Goal: Find specific page/section: Find specific page/section

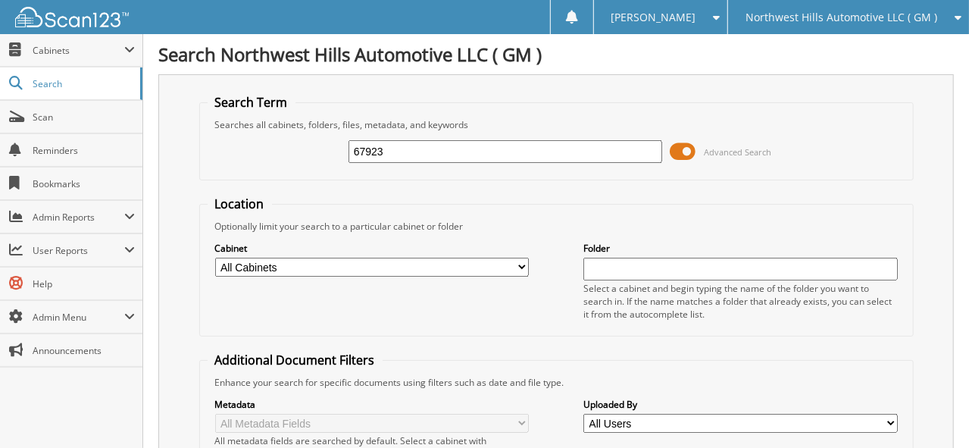
type input "67923"
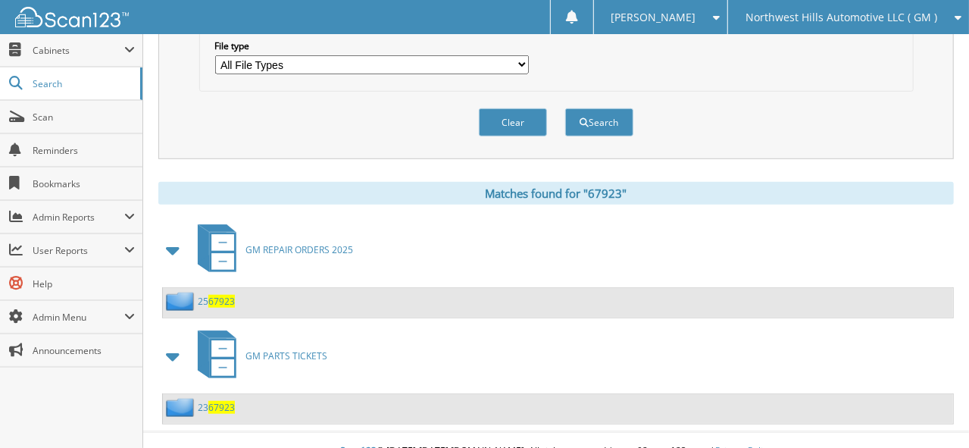
scroll to position [511, 0]
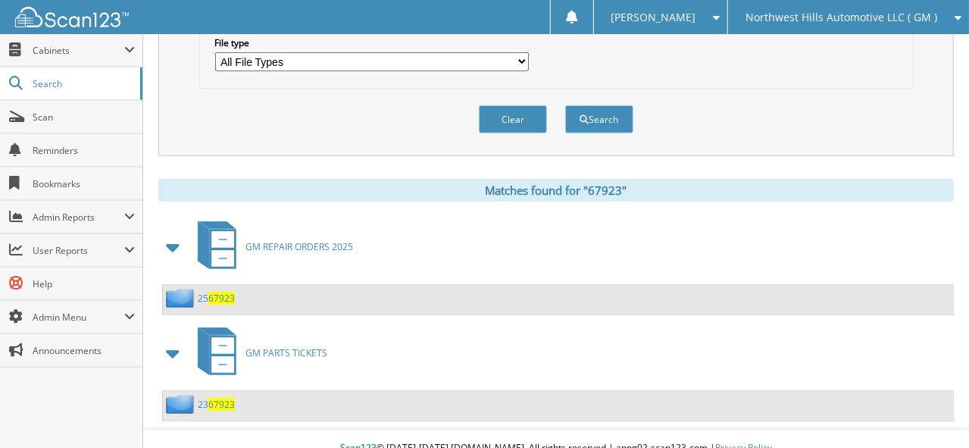
click at [218, 292] on span "67923" at bounding box center [221, 298] width 27 height 13
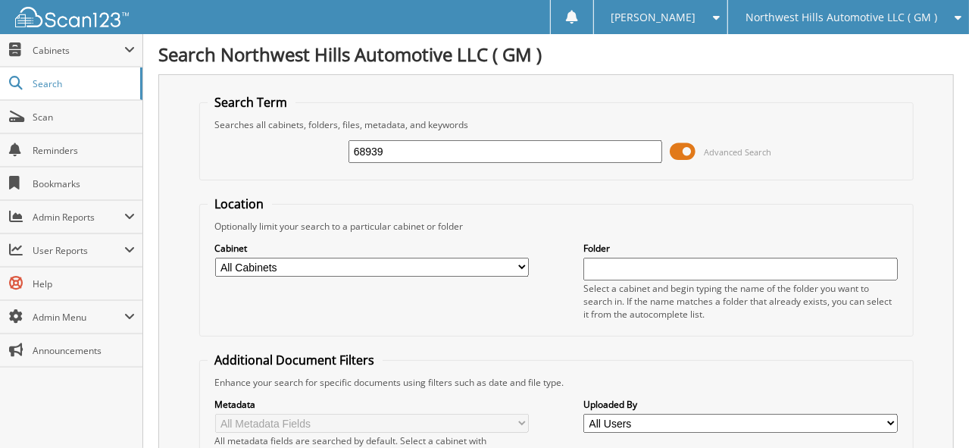
type input "68939"
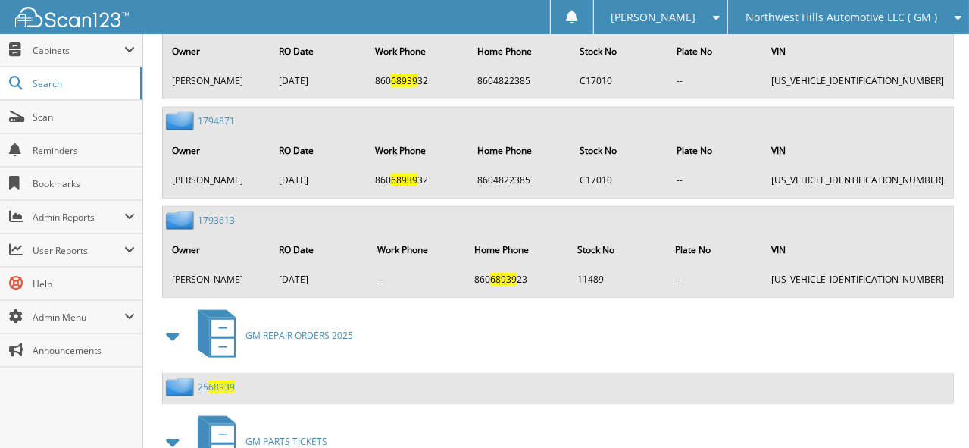
scroll to position [832, 0]
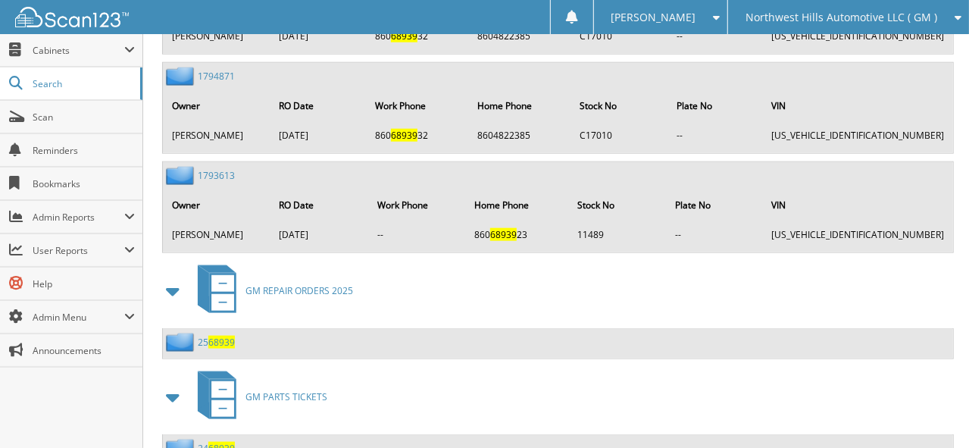
click at [217, 335] on span "68939" at bounding box center [221, 341] width 27 height 13
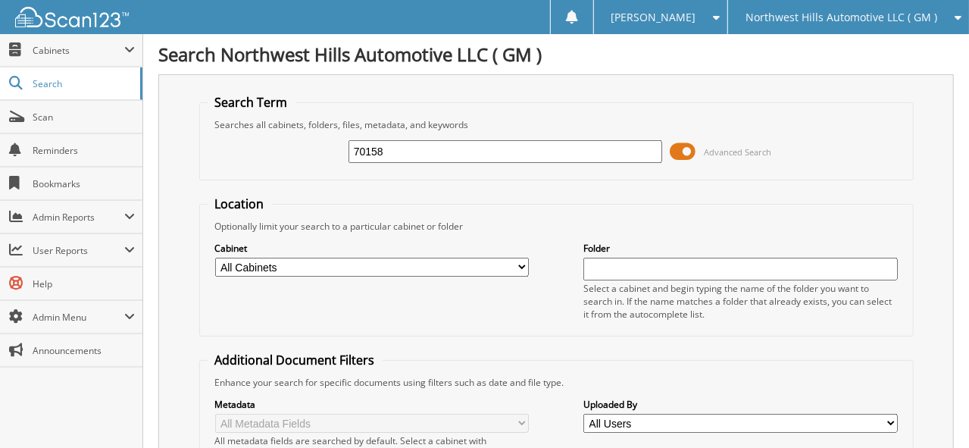
type input "70158"
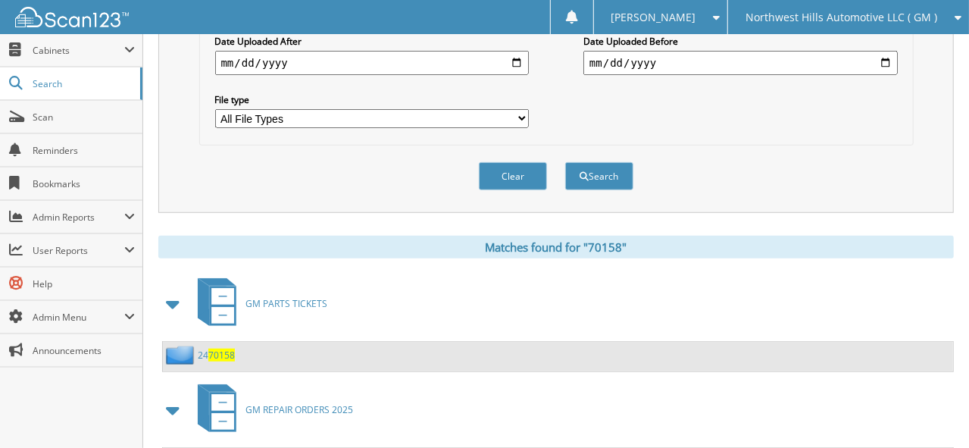
scroll to position [511, 0]
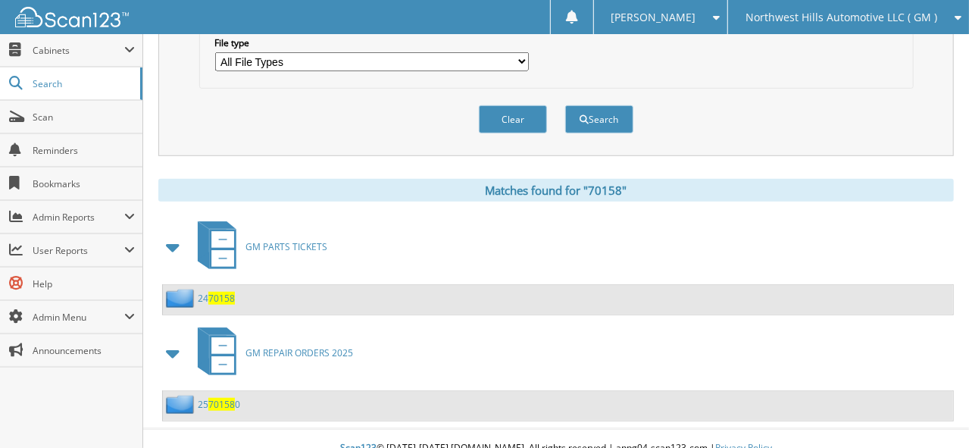
click at [220, 398] on span "70158" at bounding box center [221, 404] width 27 height 13
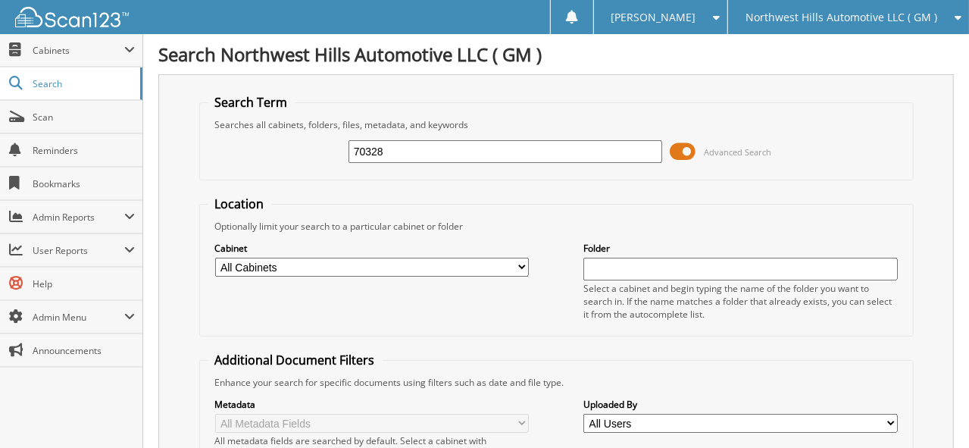
type input "70328"
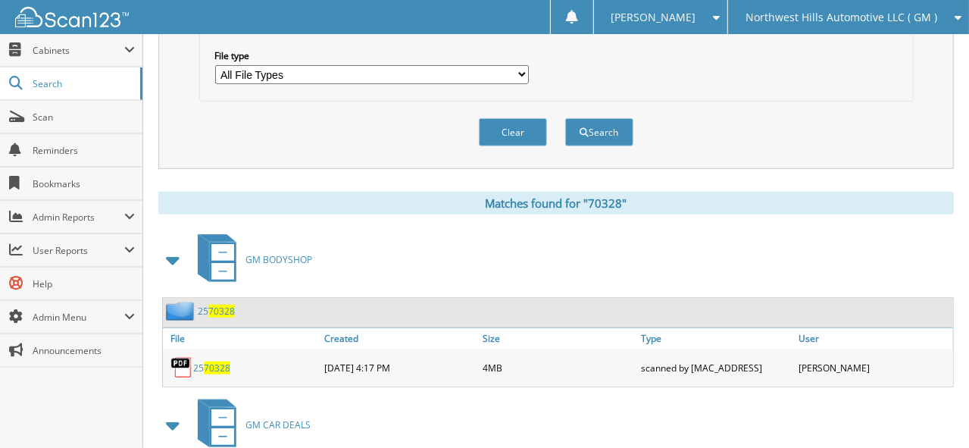
scroll to position [529, 0]
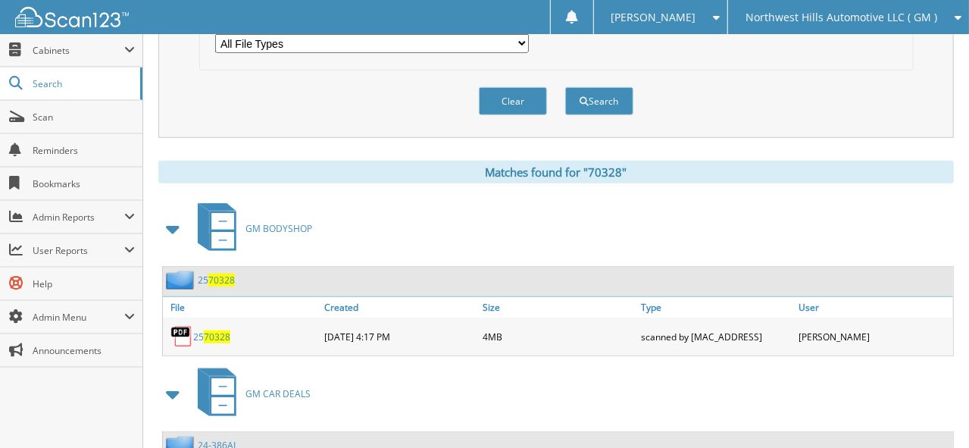
click at [212, 330] on span "70328" at bounding box center [217, 336] width 27 height 13
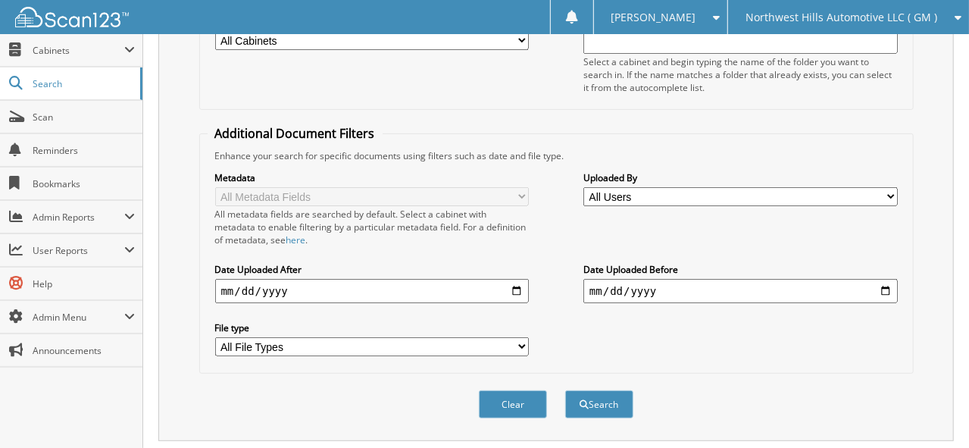
scroll to position [0, 0]
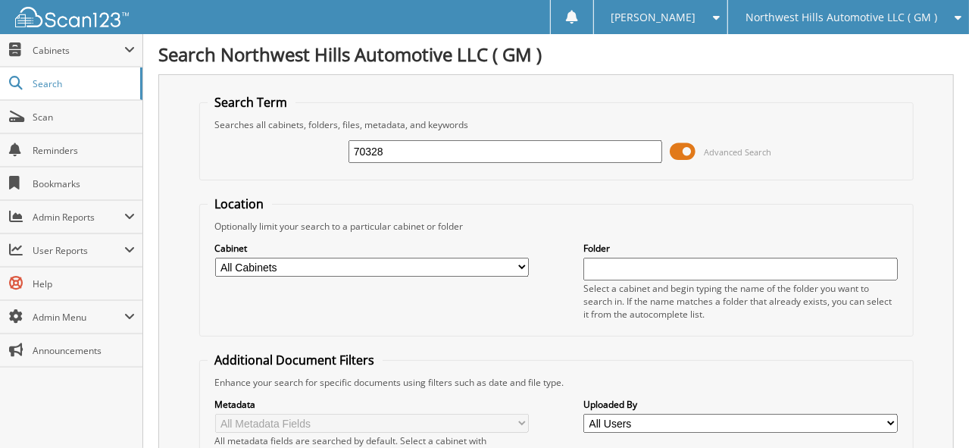
drag, startPoint x: 410, startPoint y: 147, endPoint x: 289, endPoint y: 151, distance: 120.5
click at [298, 151] on div "70328 Advanced Search" at bounding box center [557, 151] width 698 height 41
type input "70701"
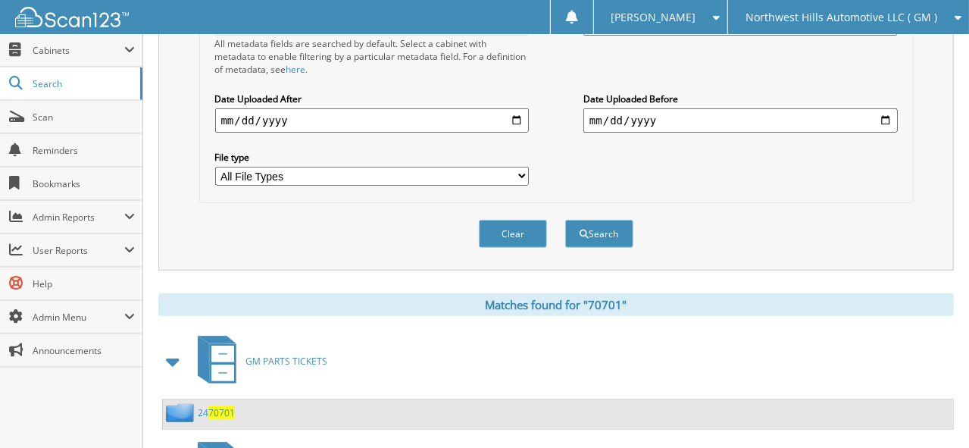
scroll to position [511, 0]
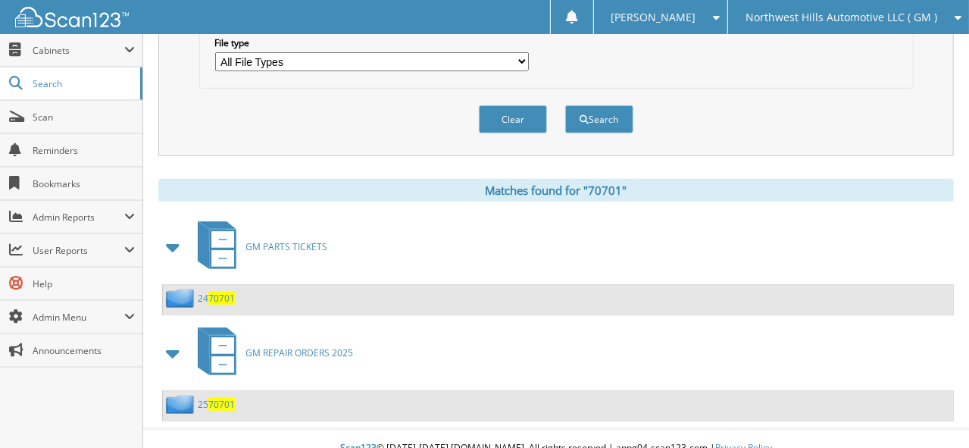
click at [222, 398] on span "70701" at bounding box center [221, 404] width 27 height 13
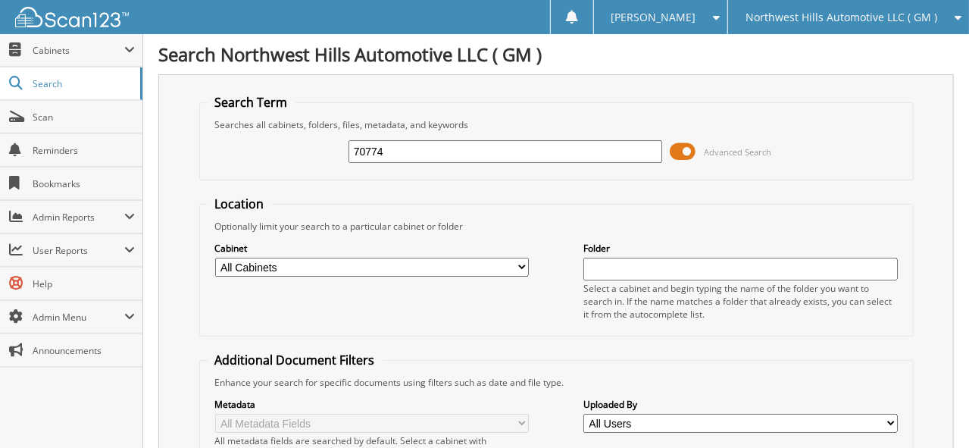
type input "70774"
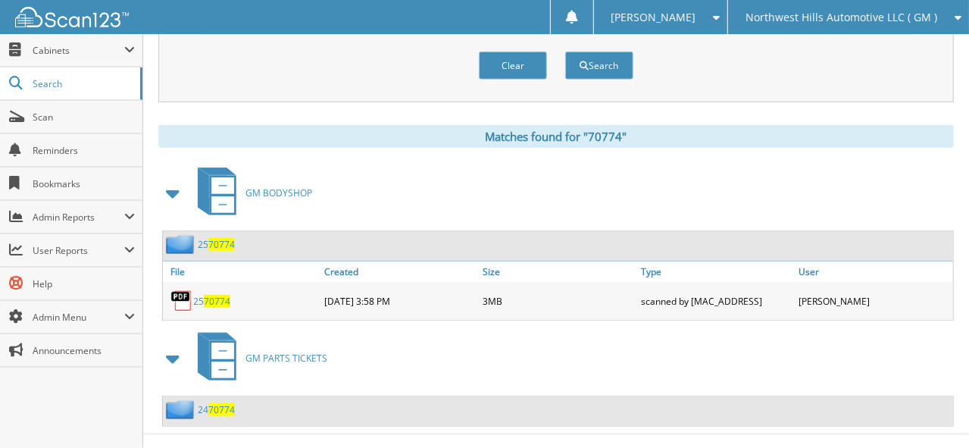
scroll to position [570, 0]
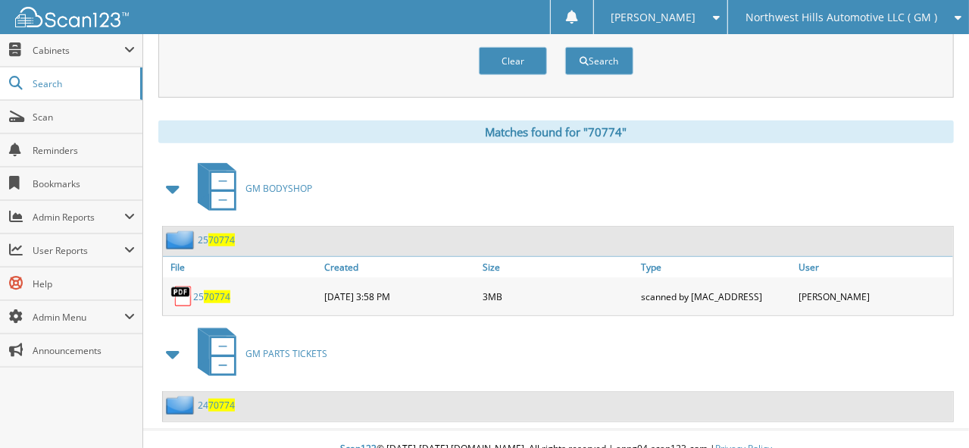
click at [224, 290] on span "70774" at bounding box center [217, 296] width 27 height 13
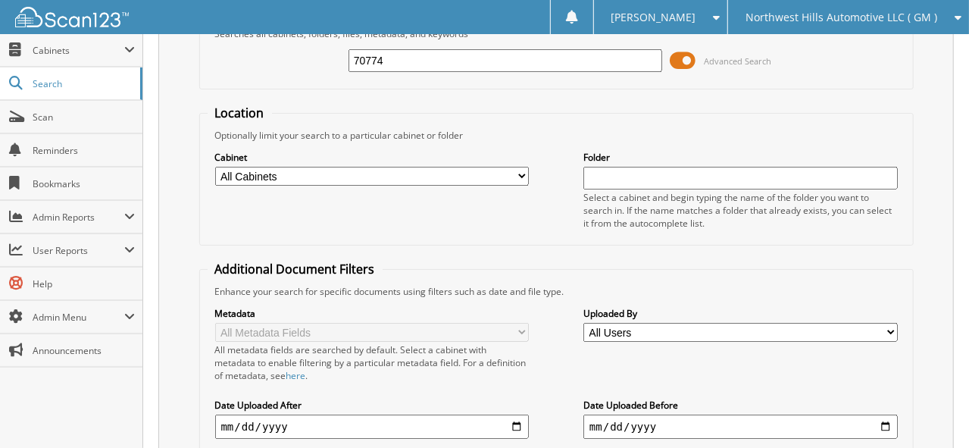
scroll to position [0, 0]
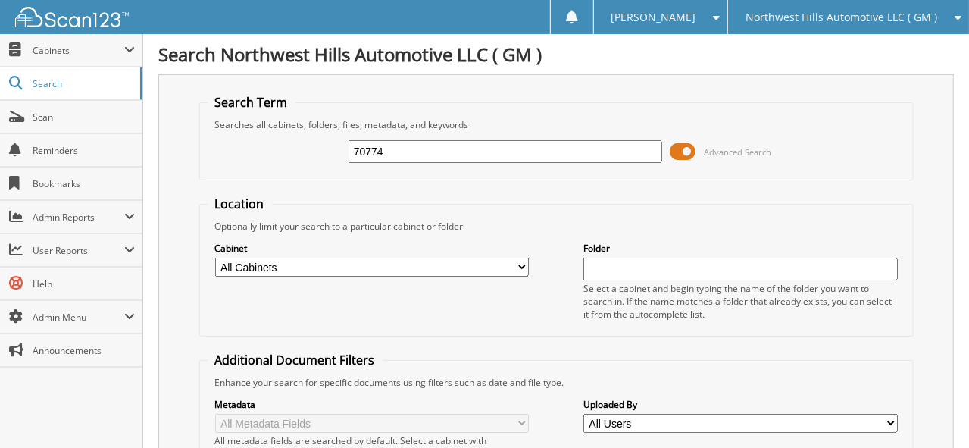
drag, startPoint x: 395, startPoint y: 151, endPoint x: 250, endPoint y: 133, distance: 146.6
click at [251, 133] on div "70774 Advanced Search" at bounding box center [557, 151] width 698 height 41
type input "70942"
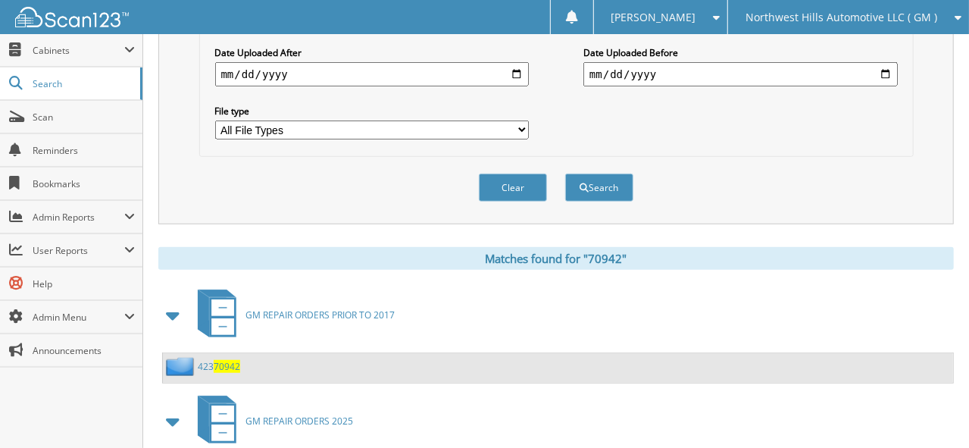
scroll to position [529, 0]
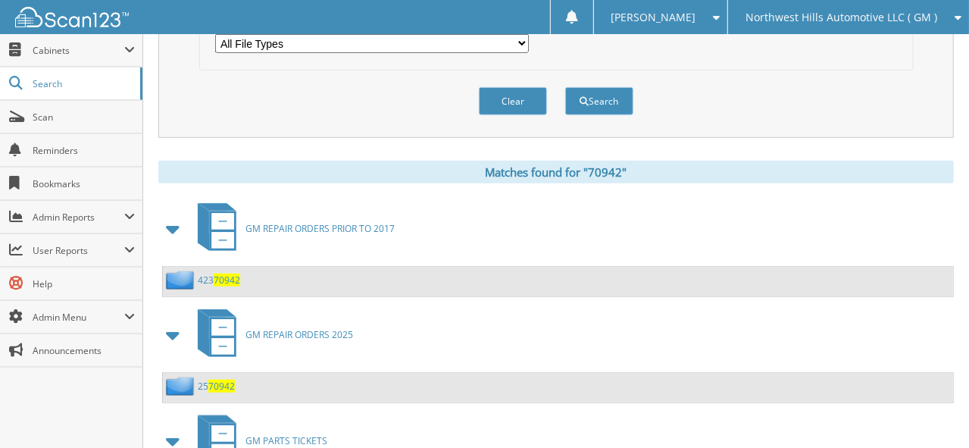
click at [218, 379] on span "70942" at bounding box center [221, 385] width 27 height 13
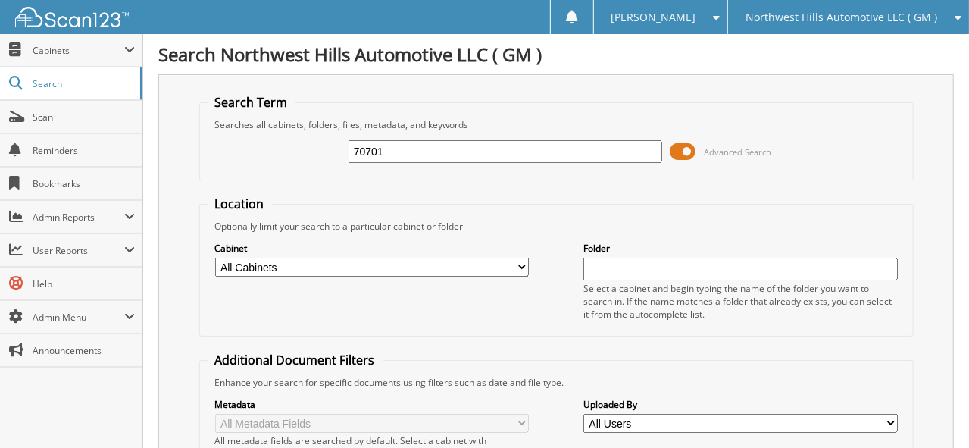
type input "70701"
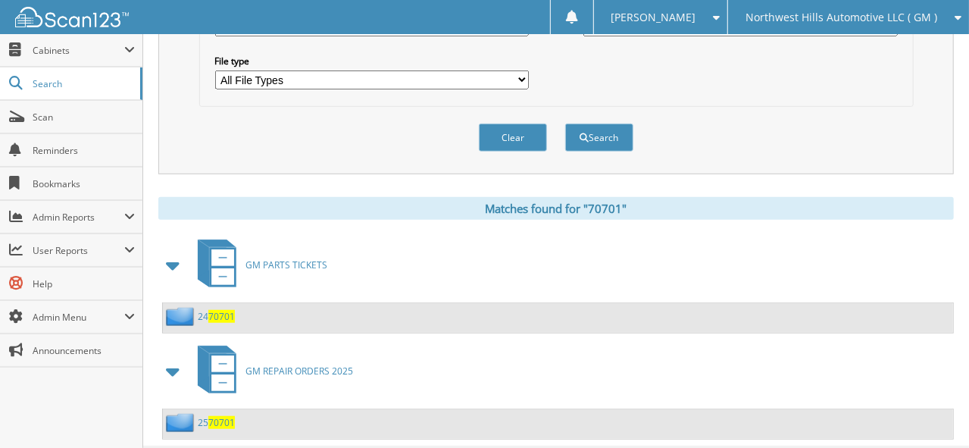
scroll to position [511, 0]
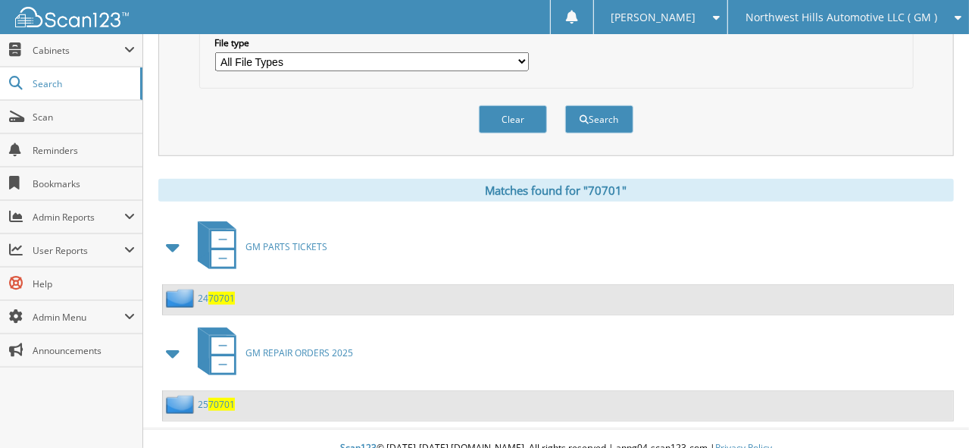
click at [223, 398] on span "70701" at bounding box center [221, 404] width 27 height 13
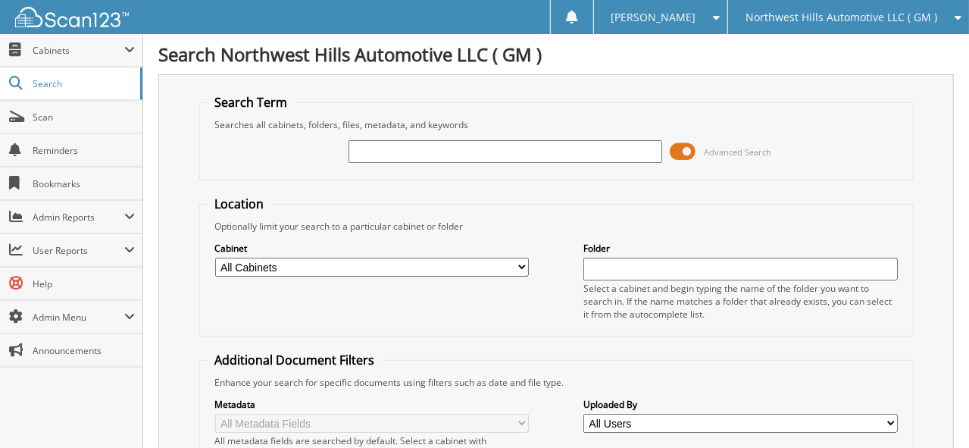
click at [451, 149] on input "text" at bounding box center [505, 151] width 314 height 23
type input "70942"
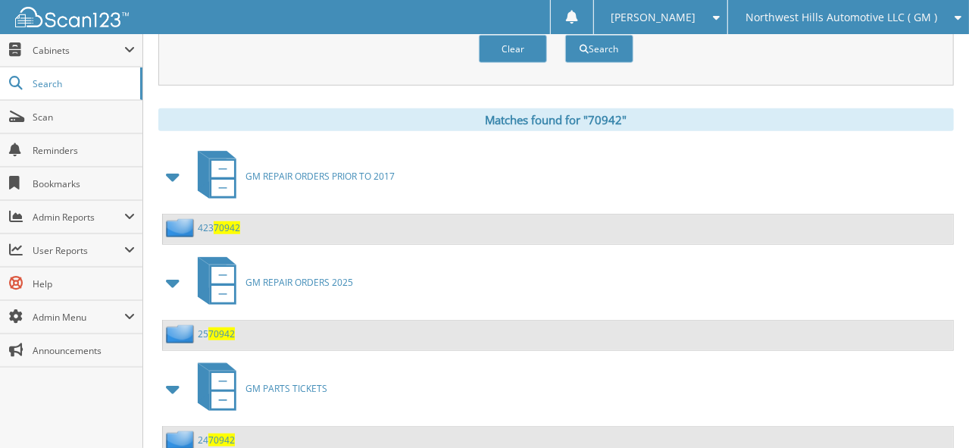
scroll to position [606, 0]
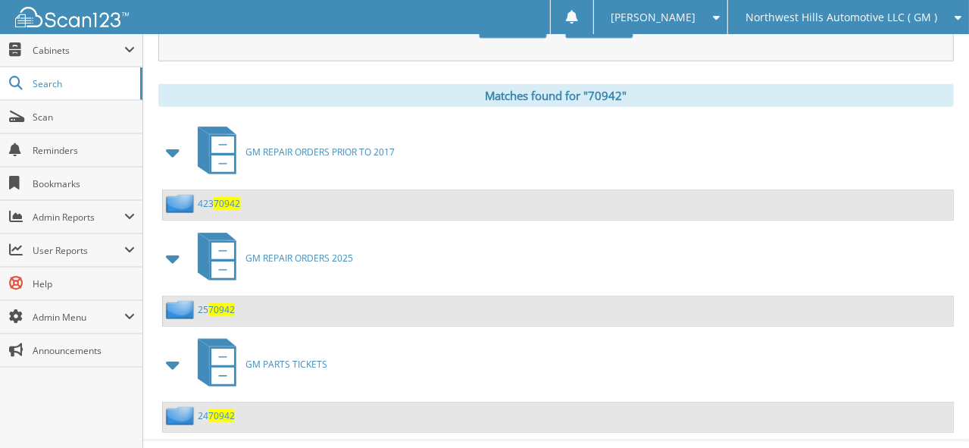
click at [214, 303] on span "70942" at bounding box center [221, 309] width 27 height 13
